Goal: Find specific page/section: Find specific page/section

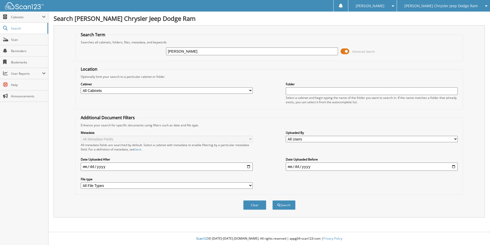
type input "[PERSON_NAME]"
click at [273, 200] on button "Search" at bounding box center [284, 204] width 23 height 9
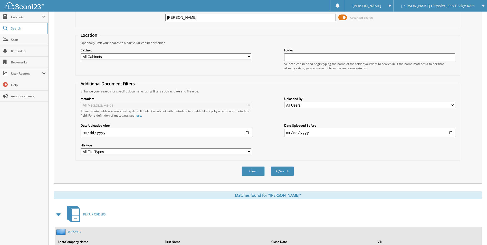
scroll to position [103, 0]
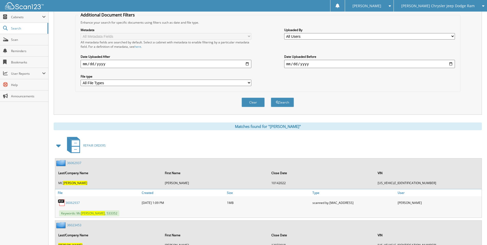
click at [58, 145] on span at bounding box center [58, 145] width 7 height 9
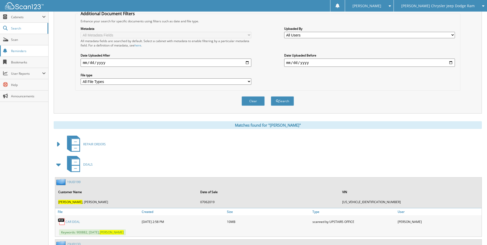
scroll to position [87, 0]
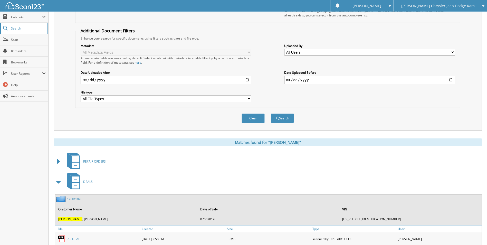
click at [34, 28] on span "Search" at bounding box center [28, 28] width 34 height 4
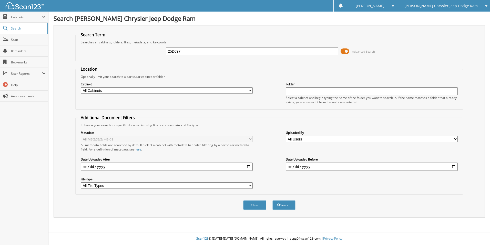
type input "25D097"
click at [273, 200] on button "Search" at bounding box center [284, 204] width 23 height 9
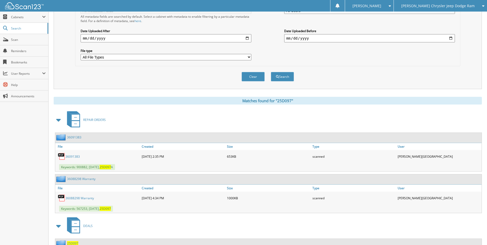
click at [60, 121] on span at bounding box center [58, 119] width 7 height 9
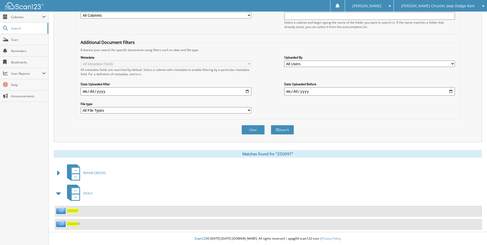
click at [76, 210] on span "25D097" at bounding box center [72, 210] width 11 height 4
